Goal: Complete application form

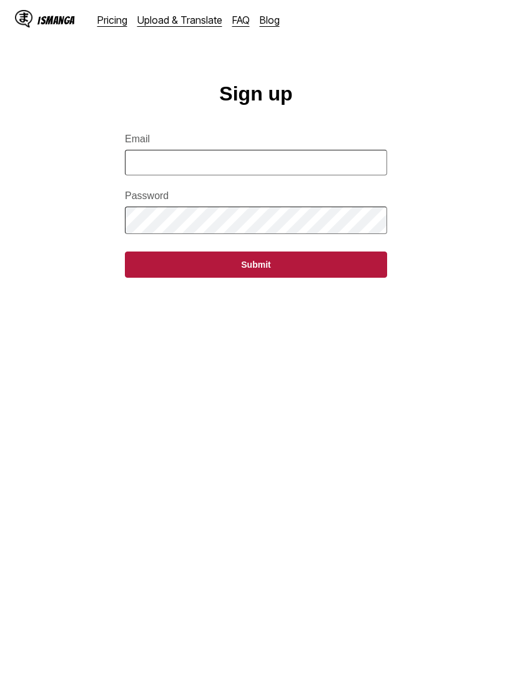
click at [337, 156] on input "Email" at bounding box center [256, 163] width 262 height 26
type input "**********"
click at [329, 270] on button "Submit" at bounding box center [256, 264] width 262 height 26
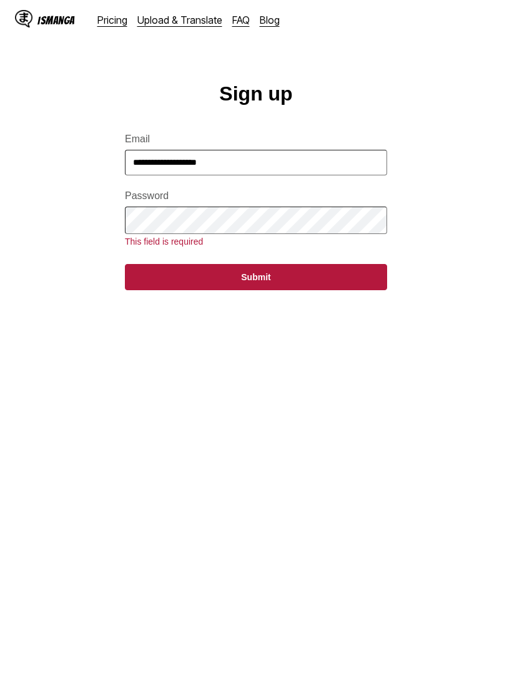
click at [299, 173] on input "**********" at bounding box center [256, 163] width 262 height 26
click at [327, 289] on button "Submit" at bounding box center [256, 277] width 262 height 26
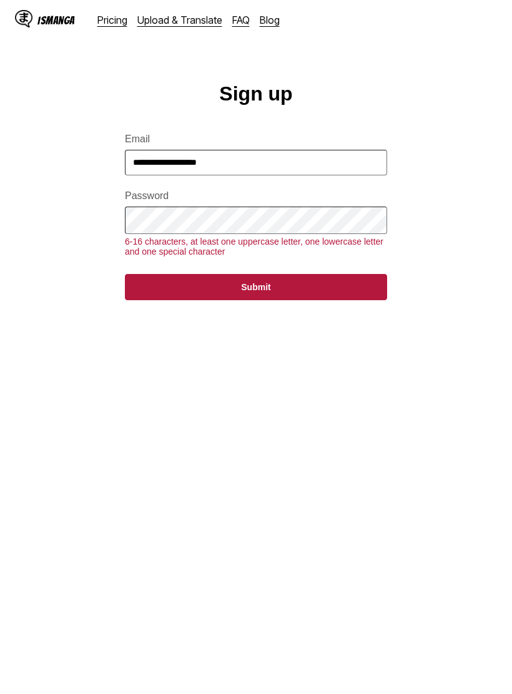
click at [278, 291] on button "Submit" at bounding box center [256, 287] width 262 height 26
click at [341, 291] on button "Submit" at bounding box center [256, 287] width 262 height 26
click at [306, 288] on button "Submit" at bounding box center [256, 287] width 262 height 26
click at [276, 298] on button "Submit" at bounding box center [256, 287] width 262 height 26
click at [339, 289] on button "Submit" at bounding box center [256, 287] width 262 height 26
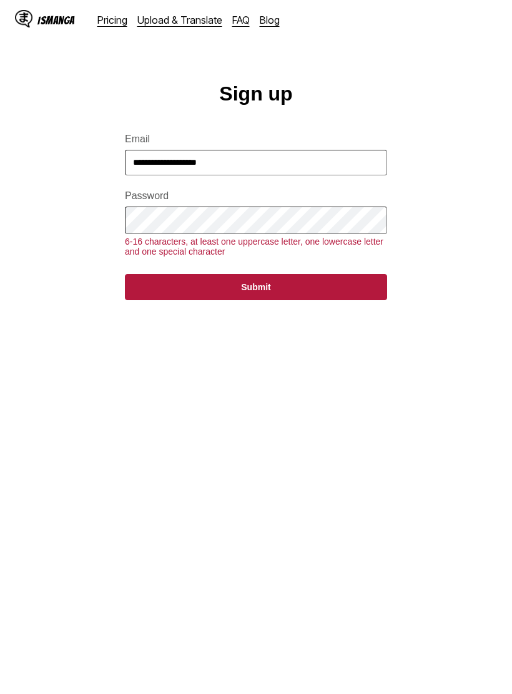
click at [343, 292] on button "Submit" at bounding box center [256, 287] width 262 height 26
click at [334, 293] on button "Submit" at bounding box center [256, 287] width 262 height 26
click at [344, 292] on button "Submit" at bounding box center [256, 287] width 262 height 26
click at [343, 292] on button "Submit" at bounding box center [256, 287] width 262 height 26
click at [347, 286] on button "Submit" at bounding box center [256, 287] width 262 height 26
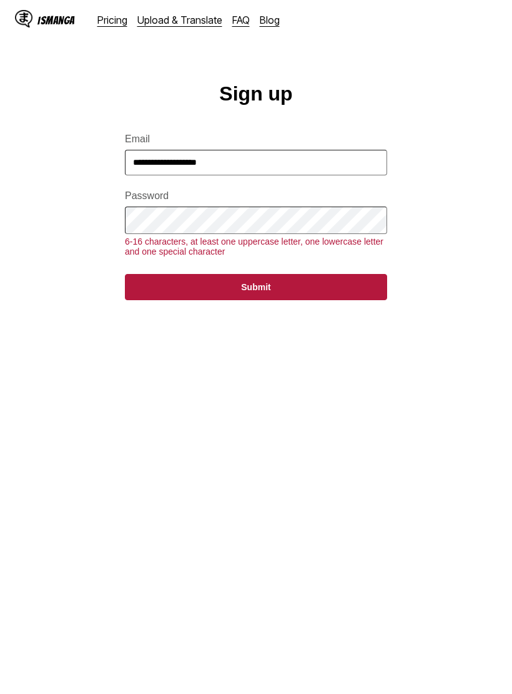
click at [314, 291] on button "Submit" at bounding box center [256, 287] width 262 height 26
click at [304, 294] on button "Submit" at bounding box center [256, 287] width 262 height 26
